Goal: Transaction & Acquisition: Book appointment/travel/reservation

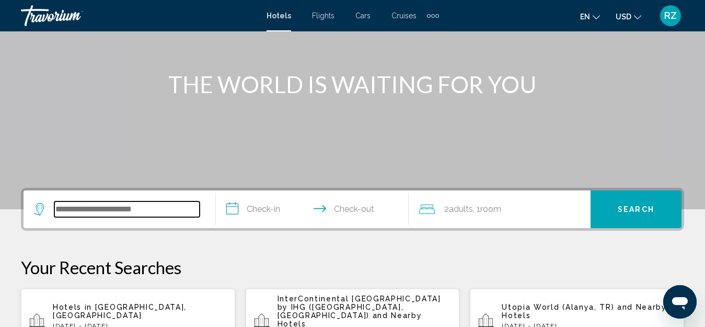
click at [172, 208] on input "Search widget" at bounding box center [126, 209] width 145 height 16
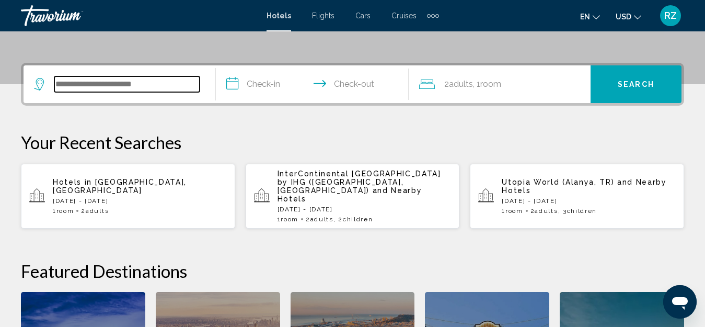
scroll to position [258, 0]
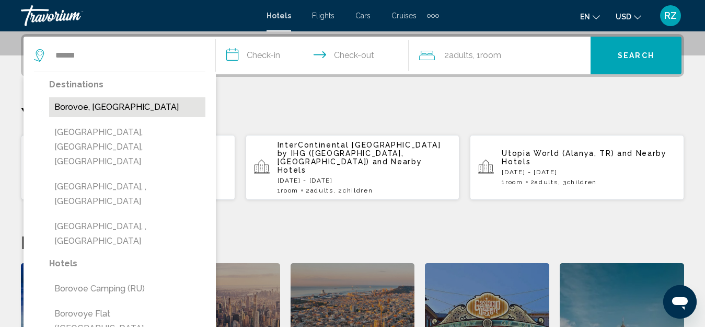
click at [137, 105] on button "Borovoe, [GEOGRAPHIC_DATA]" at bounding box center [127, 107] width 156 height 20
type input "**********"
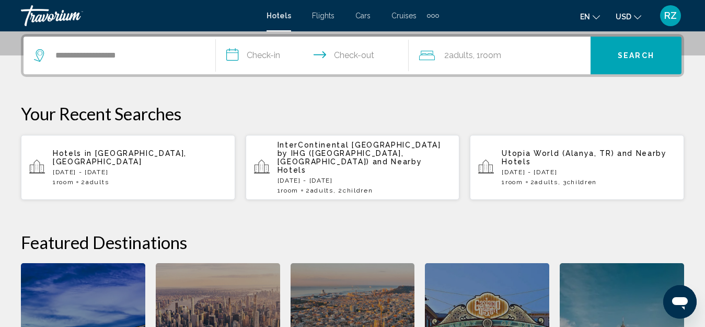
click at [232, 56] on input "**********" at bounding box center [314, 57] width 197 height 41
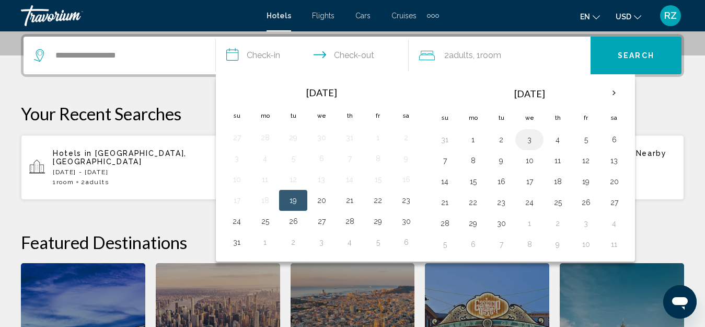
drag, startPoint x: 591, startPoint y: 139, endPoint x: 516, endPoint y: 135, distance: 74.8
click at [590, 139] on button "5" at bounding box center [586, 139] width 17 height 15
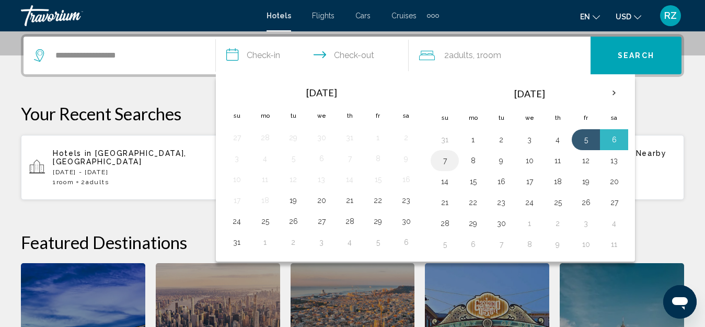
click at [449, 162] on button "7" at bounding box center [444, 160] width 17 height 15
type input "**********"
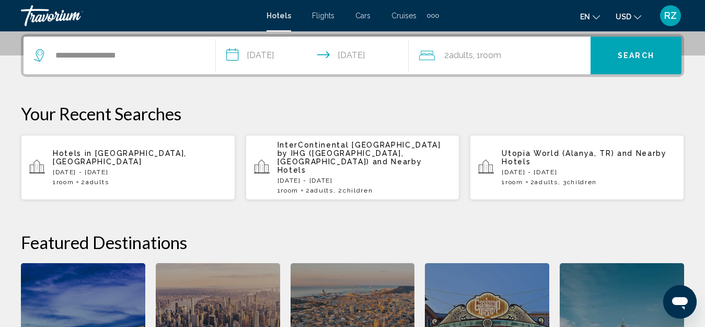
click at [509, 54] on div "2 Adult Adults , 1 Room rooms" at bounding box center [504, 55] width 171 height 15
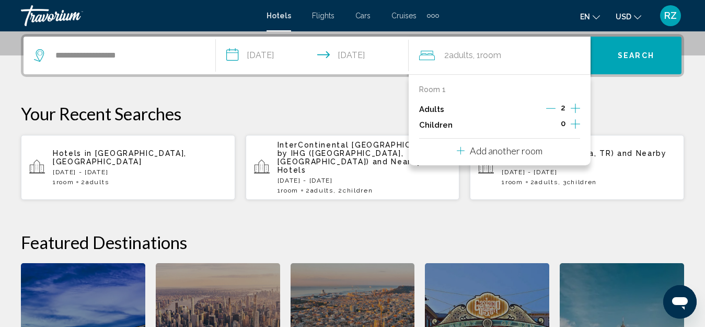
click at [573, 123] on icon "Increment children" at bounding box center [575, 124] width 9 height 13
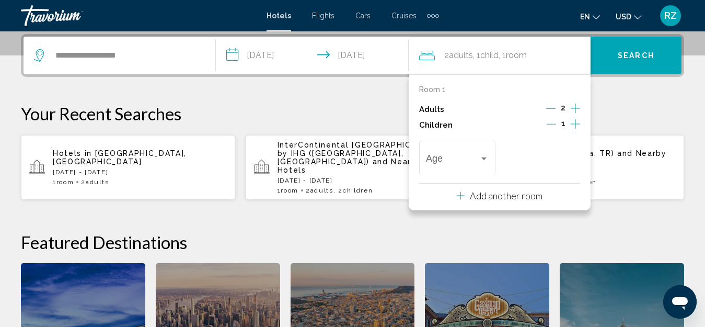
click at [573, 123] on icon "Increment children" at bounding box center [575, 124] width 9 height 13
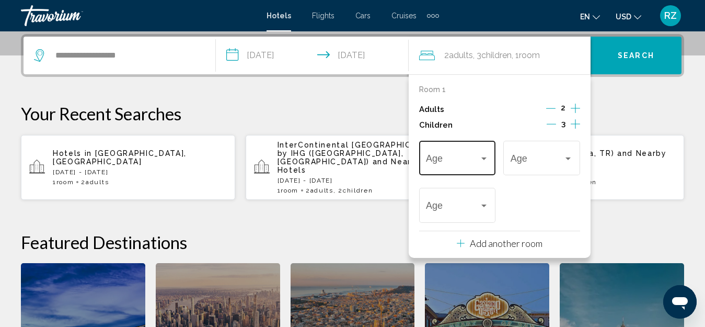
click at [464, 157] on span "Travelers: 2 adults, 3 children" at bounding box center [452, 160] width 53 height 10
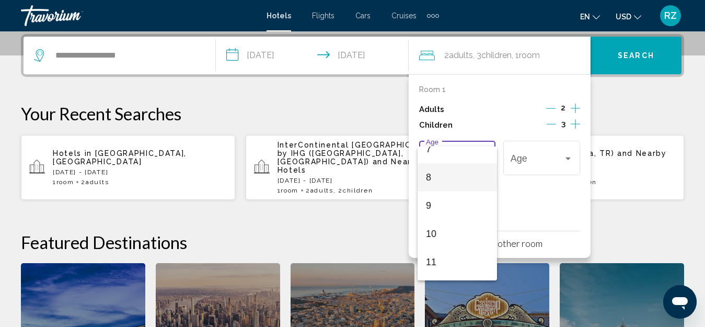
scroll to position [157, 0]
click at [460, 201] on span "7" at bounding box center [457, 201] width 63 height 28
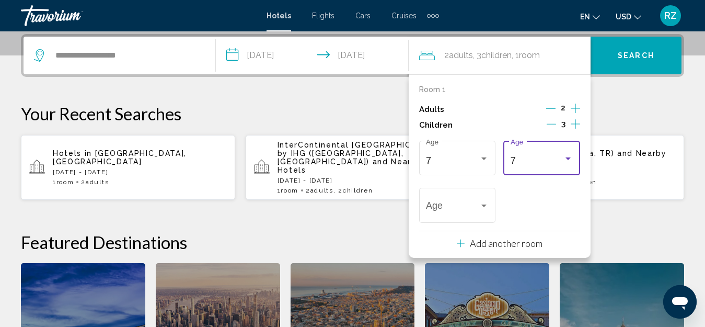
click at [543, 157] on div "7" at bounding box center [537, 160] width 53 height 10
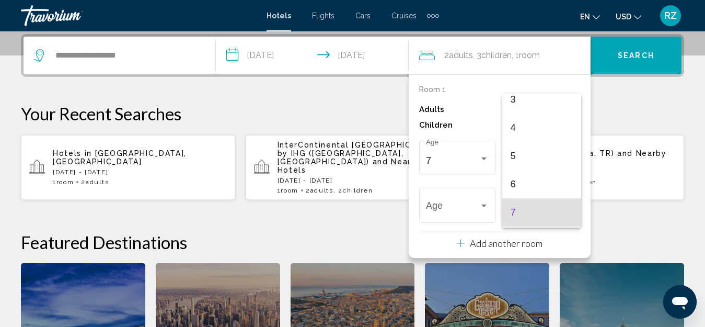
scroll to position [93, 0]
click at [533, 160] on span "5" at bounding box center [542, 156] width 63 height 28
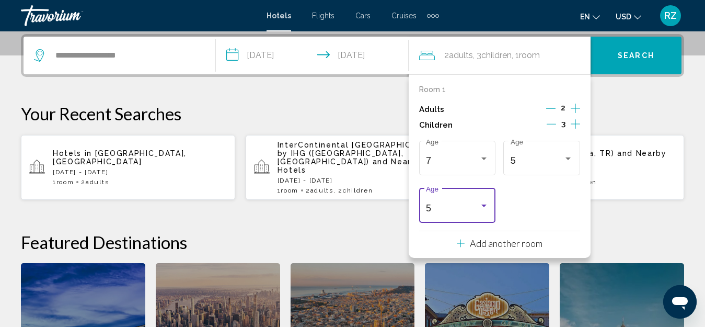
click at [449, 207] on div "5" at bounding box center [452, 208] width 53 height 10
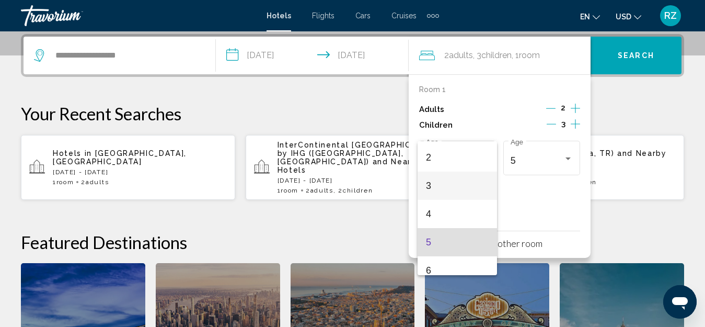
scroll to position [36, 0]
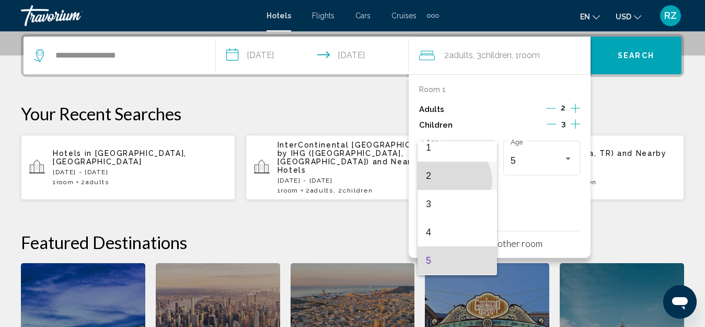
click at [451, 180] on span "2" at bounding box center [457, 175] width 63 height 28
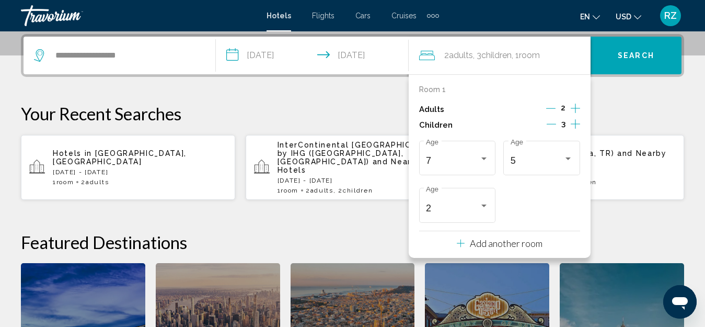
click at [627, 61] on button "Search" at bounding box center [636, 56] width 91 height 38
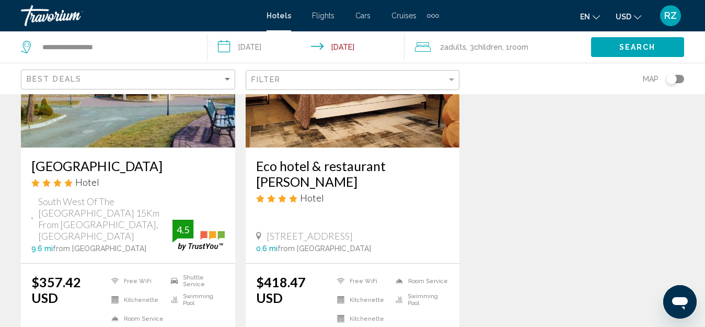
scroll to position [209, 0]
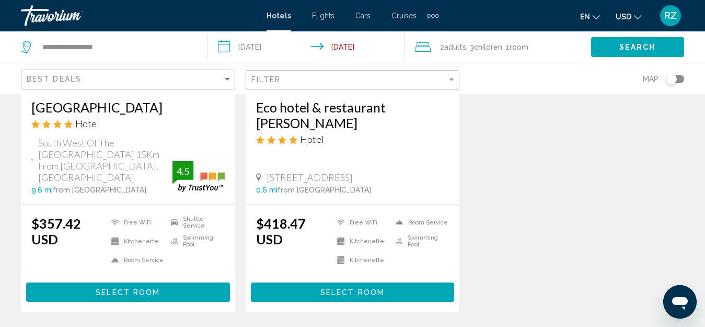
click at [173, 282] on button "Select Room" at bounding box center [128, 291] width 204 height 19
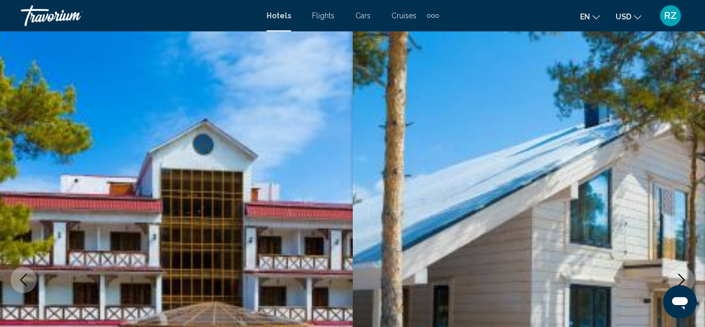
click at [280, 14] on span "Hotels" at bounding box center [279, 15] width 25 height 8
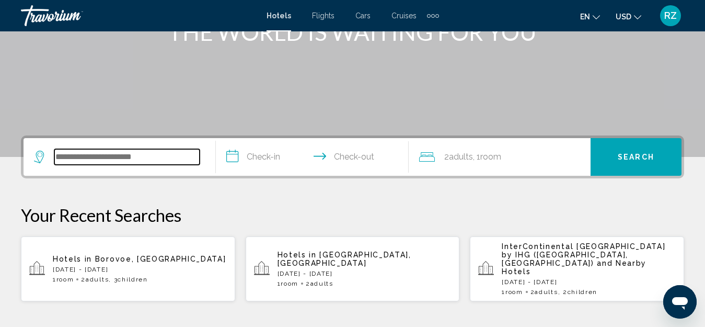
click at [141, 155] on input "Search widget" at bounding box center [126, 157] width 145 height 16
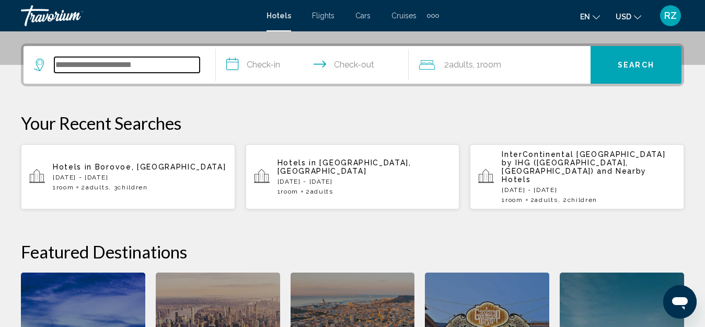
scroll to position [258, 0]
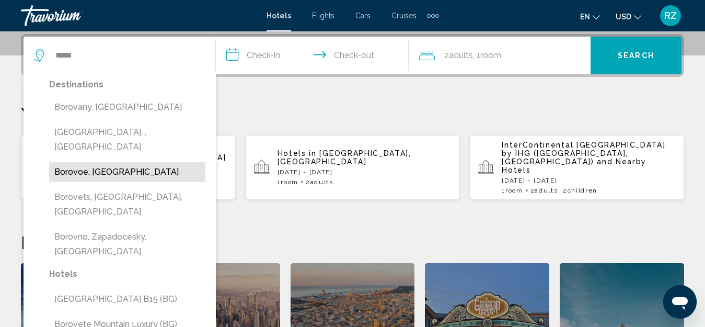
click at [152, 162] on button "Borovoe, [GEOGRAPHIC_DATA]" at bounding box center [127, 172] width 156 height 20
type input "**********"
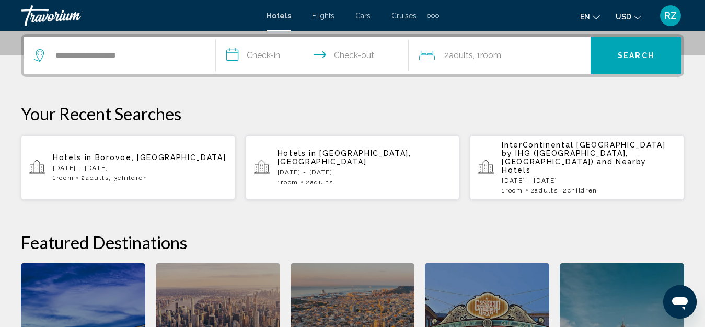
click at [265, 56] on input "**********" at bounding box center [314, 57] width 197 height 41
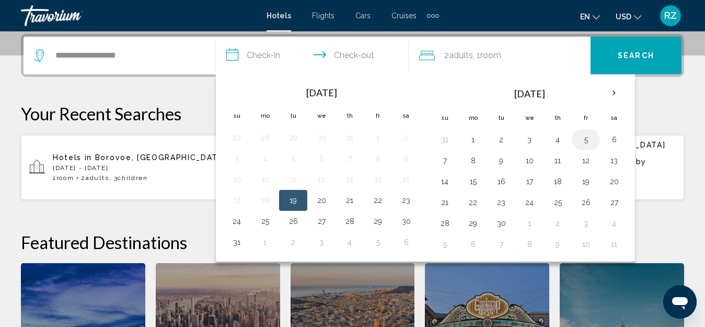
click at [592, 138] on button "5" at bounding box center [586, 139] width 17 height 15
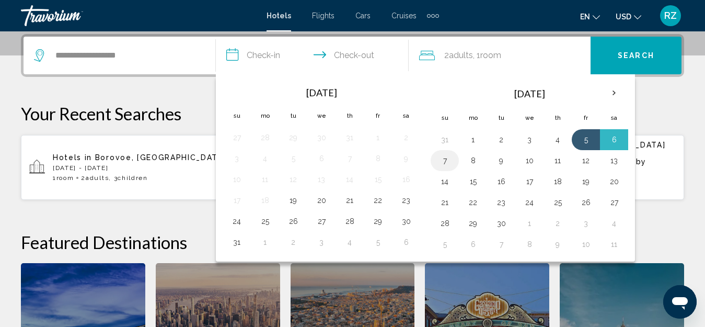
click at [452, 157] on button "7" at bounding box center [444, 160] width 17 height 15
type input "**********"
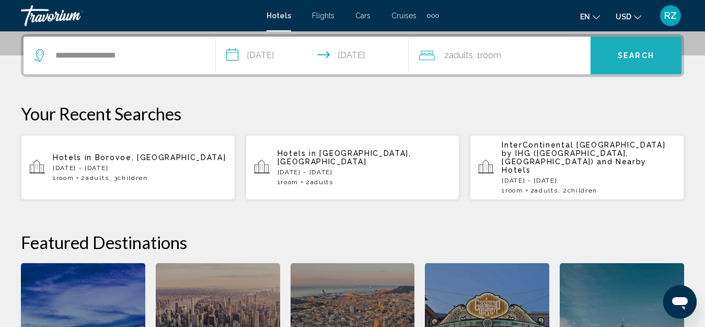
click at [619, 55] on span "Search" at bounding box center [636, 56] width 37 height 8
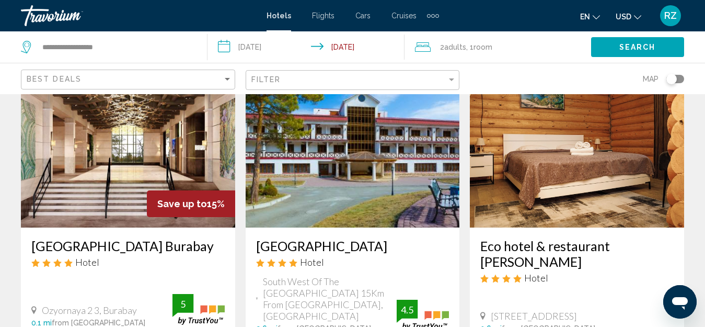
scroll to position [52, 0]
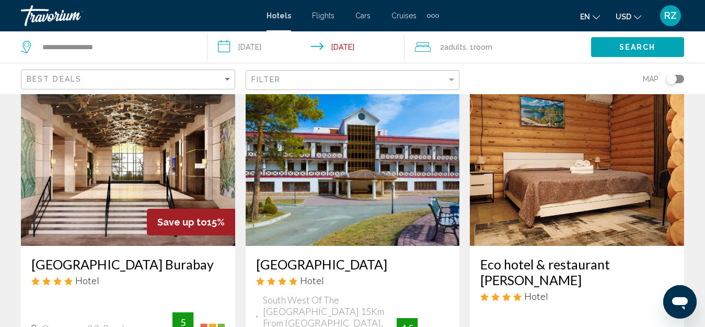
click at [189, 258] on h3 "[GEOGRAPHIC_DATA] Burabay" at bounding box center [127, 264] width 193 height 16
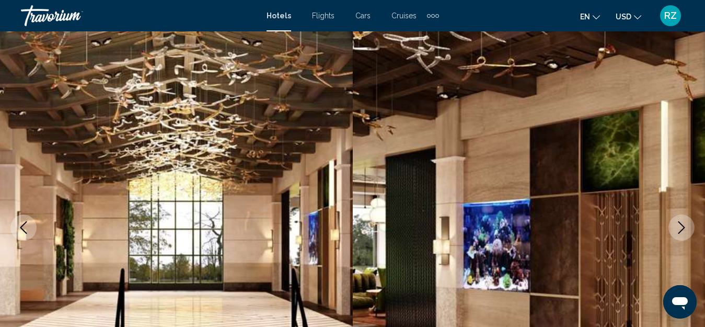
scroll to position [116, 0]
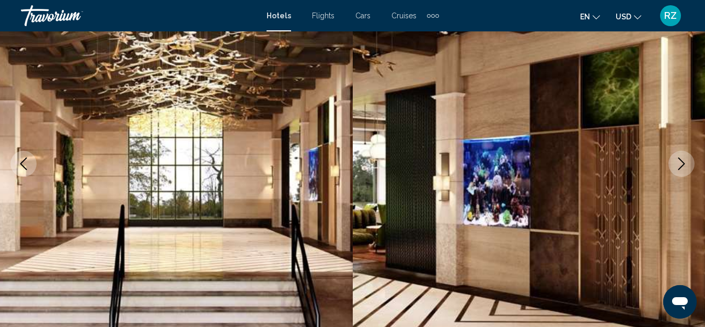
click at [637, 13] on mat-icon "Change currency" at bounding box center [637, 15] width 7 height 7
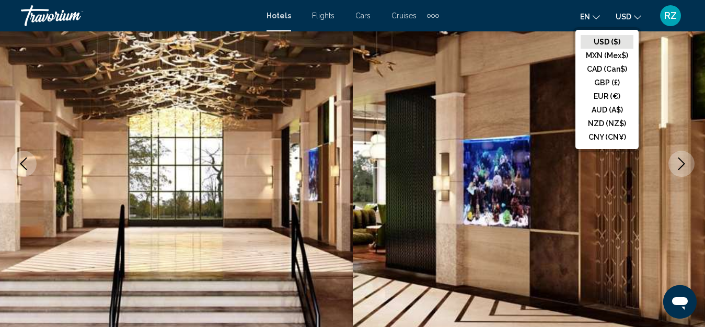
click at [536, 11] on div "en English Español Français Italiano Português русский USD USD ($) MXN (Mex$) C…" at bounding box center [566, 16] width 235 height 22
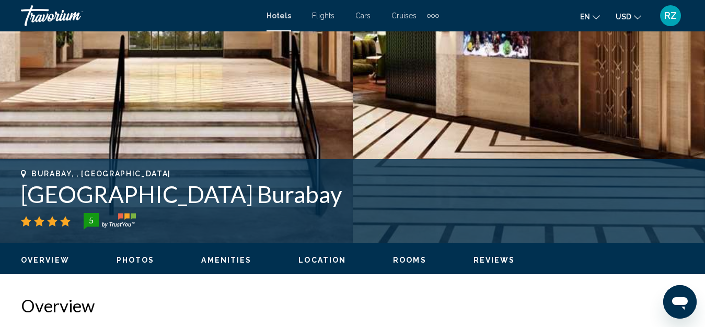
scroll to position [273, 0]
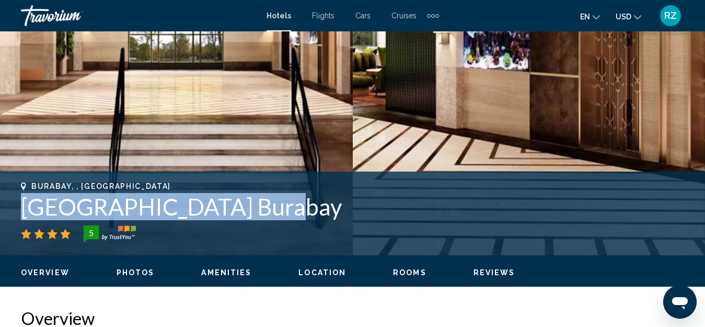
drag, startPoint x: 302, startPoint y: 215, endPoint x: 0, endPoint y: 204, distance: 301.7
click at [0, 204] on div "Burabay, , [GEOGRAPHIC_DATA] [GEOGRAPHIC_DATA] [GEOGRAPHIC_DATA] 5 Address [STR…" at bounding box center [352, 213] width 705 height 63
copy h1 "[GEOGRAPHIC_DATA] Burabay"
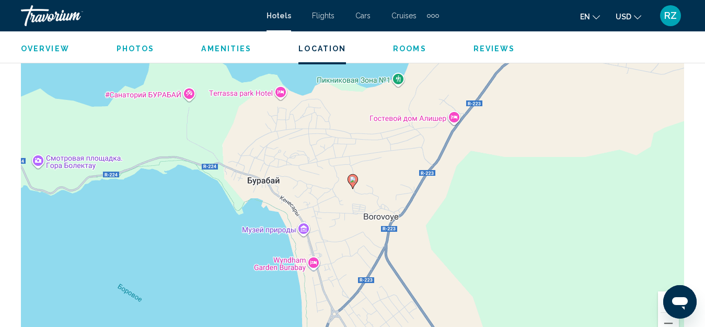
scroll to position [1516, 0]
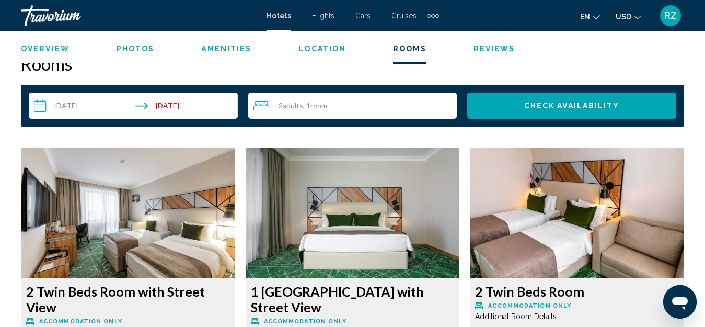
click at [338, 99] on div "2 Adult Adults , 1 Room rooms" at bounding box center [355, 105] width 204 height 13
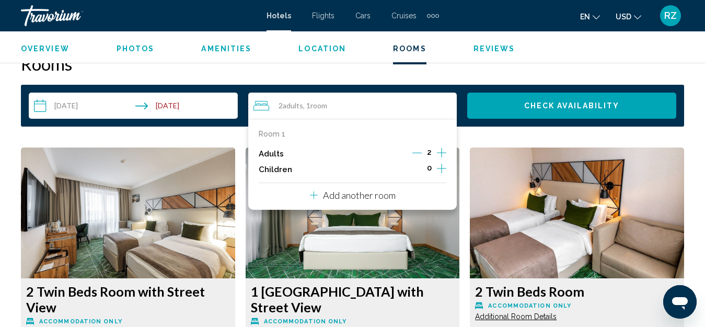
click at [443, 168] on icon "Increment children" at bounding box center [441, 168] width 9 height 13
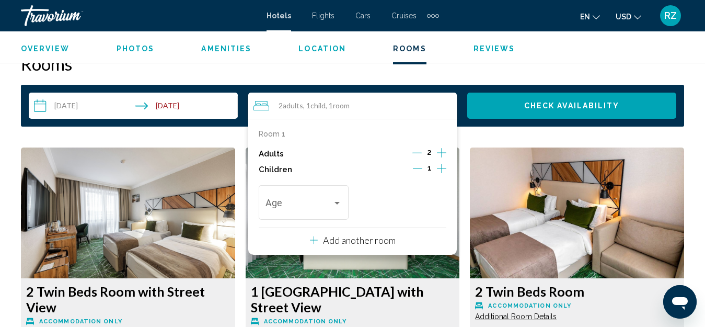
click at [443, 168] on icon "Increment children" at bounding box center [441, 168] width 9 height 13
click at [305, 205] on span "Travelers: 2 adults, 2 children" at bounding box center [299, 205] width 66 height 10
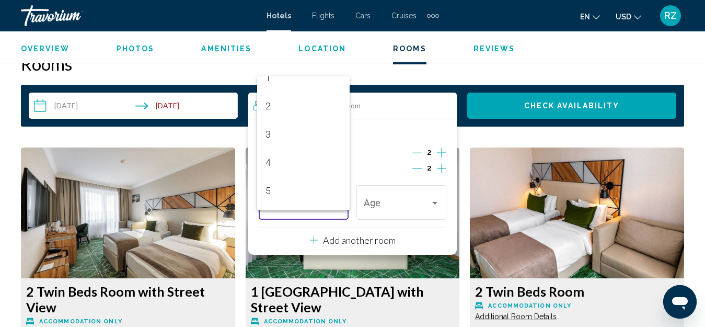
scroll to position [105, 0]
click at [297, 185] on span "7" at bounding box center [304, 183] width 76 height 28
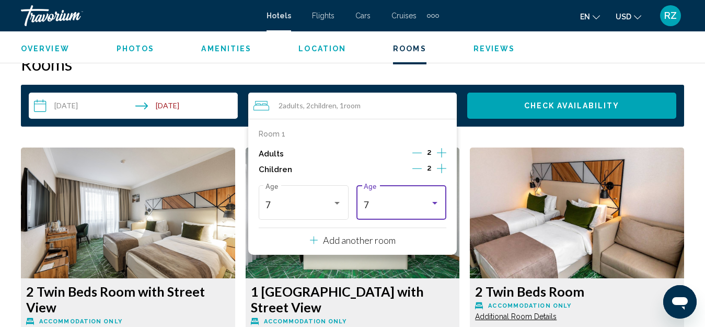
click at [418, 205] on div "7" at bounding box center [397, 205] width 66 height 10
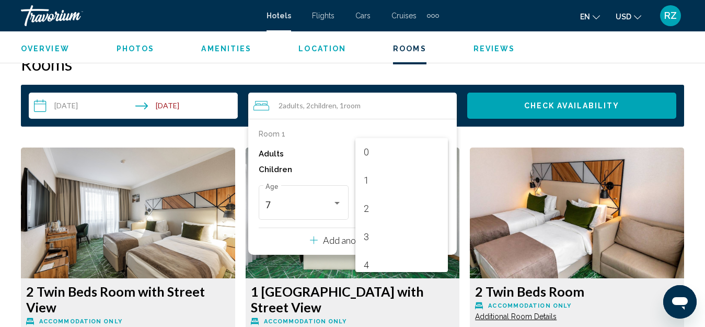
scroll to position [145, 0]
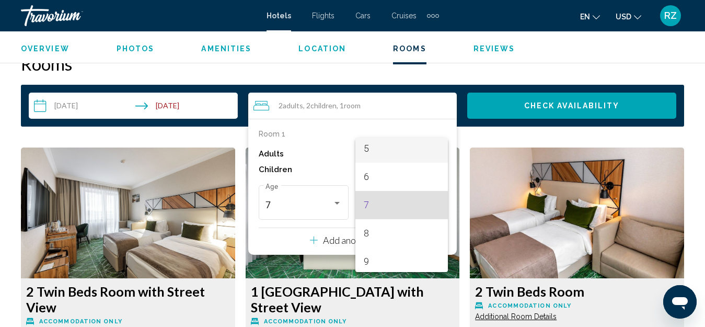
click at [386, 157] on span "5" at bounding box center [402, 148] width 76 height 28
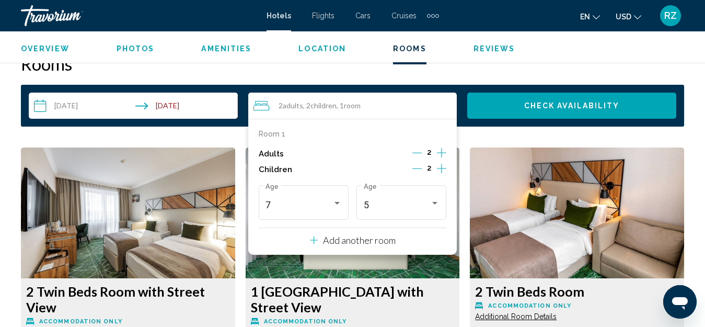
click at [533, 111] on button "Check Availability" at bounding box center [571, 106] width 209 height 26
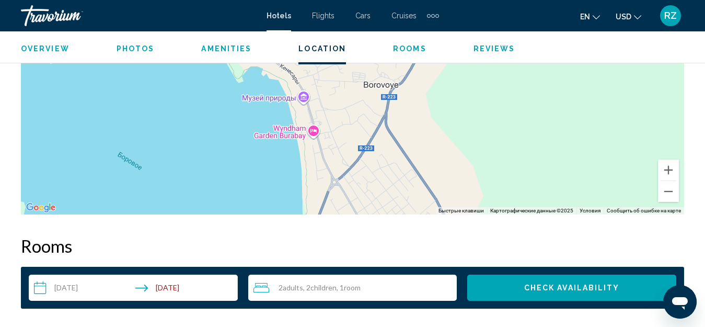
scroll to position [1506, 0]
